Goal: Find specific page/section: Find specific page/section

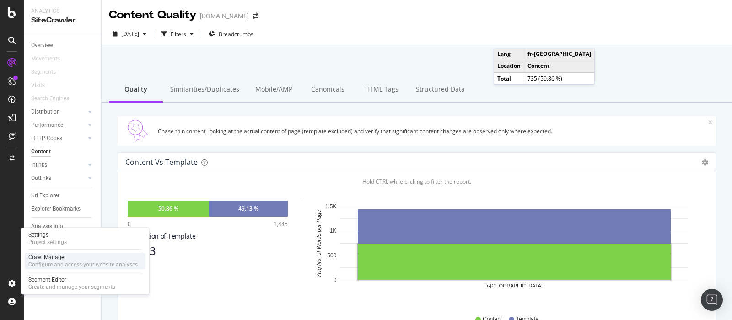
click at [69, 259] on div "Crawl Manager" at bounding box center [82, 257] width 109 height 7
